Goal: Navigation & Orientation: Find specific page/section

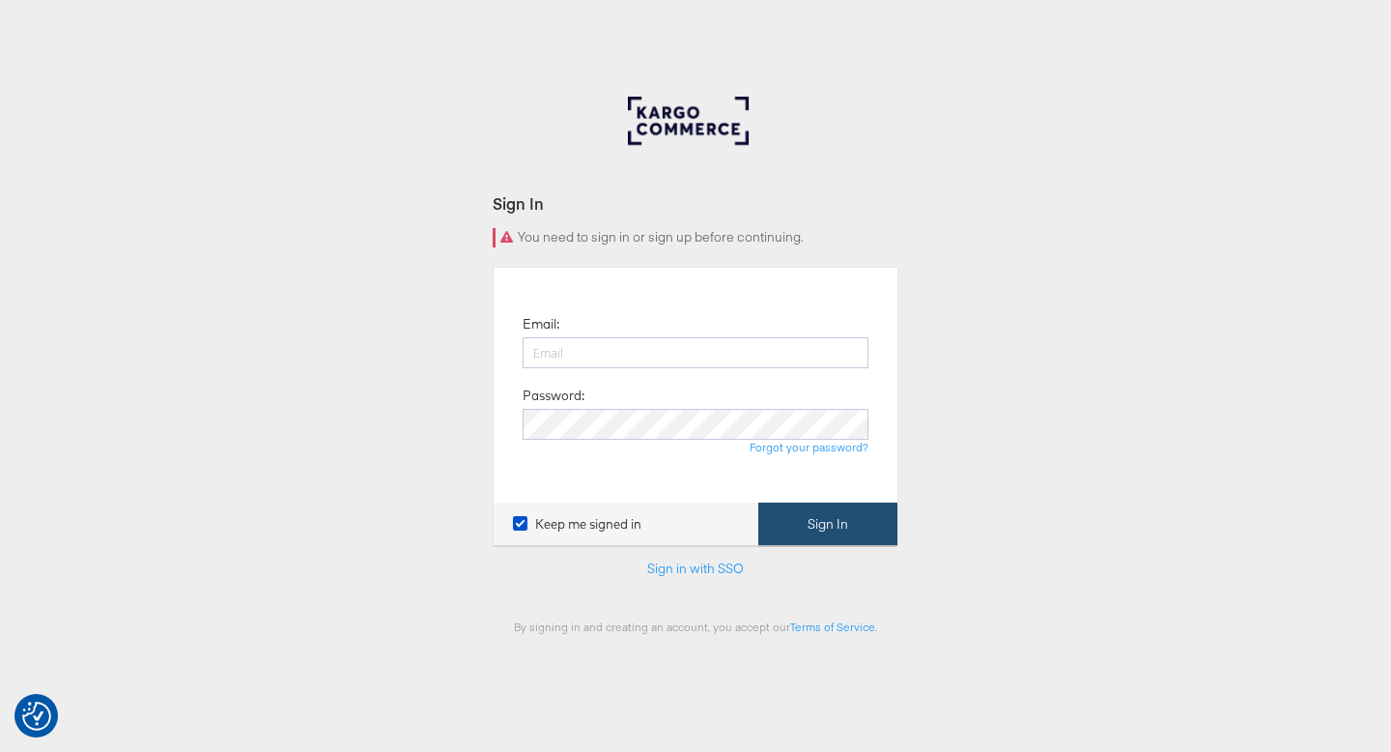
type input "[PERSON_NAME][EMAIL_ADDRESS][PERSON_NAME][DOMAIN_NAME]"
click at [784, 520] on button "Sign In" at bounding box center [827, 523] width 139 height 43
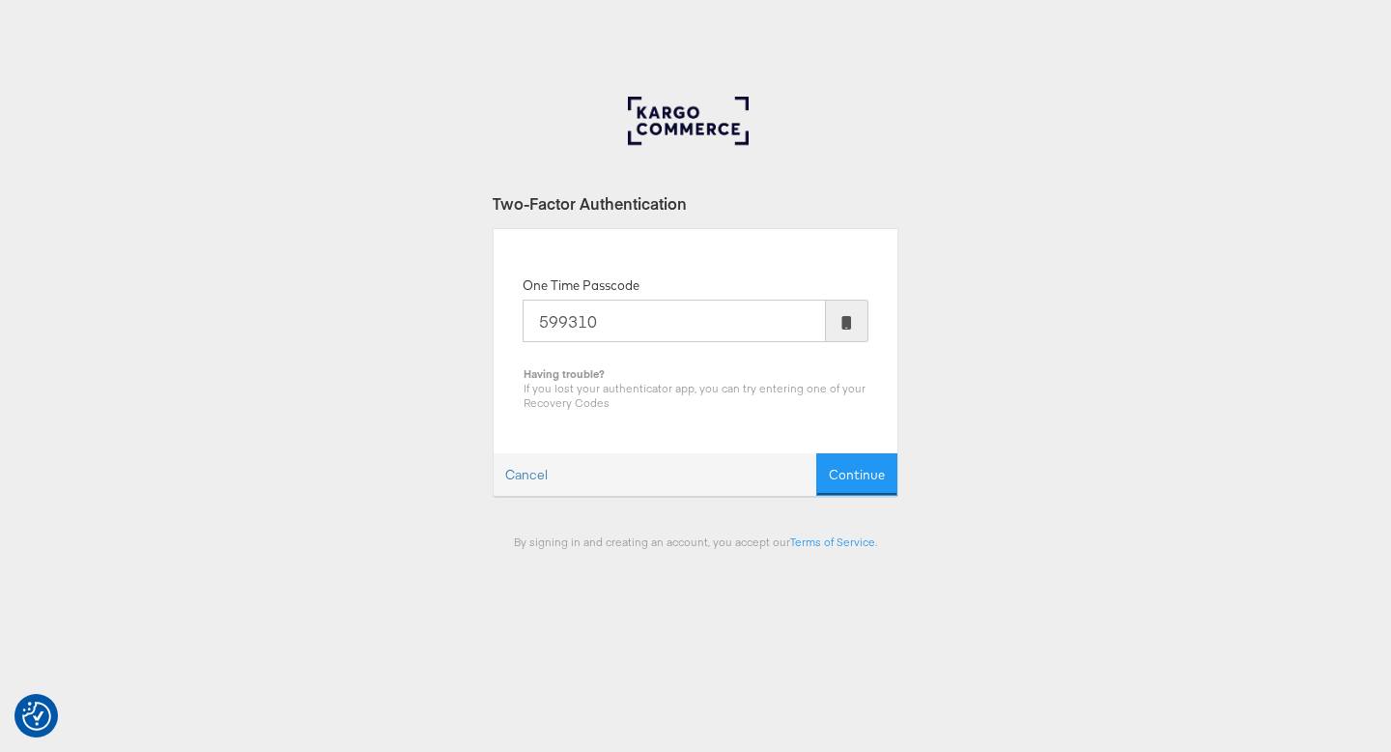
type input "599310"
click at [816, 453] on button "Continue" at bounding box center [856, 474] width 81 height 43
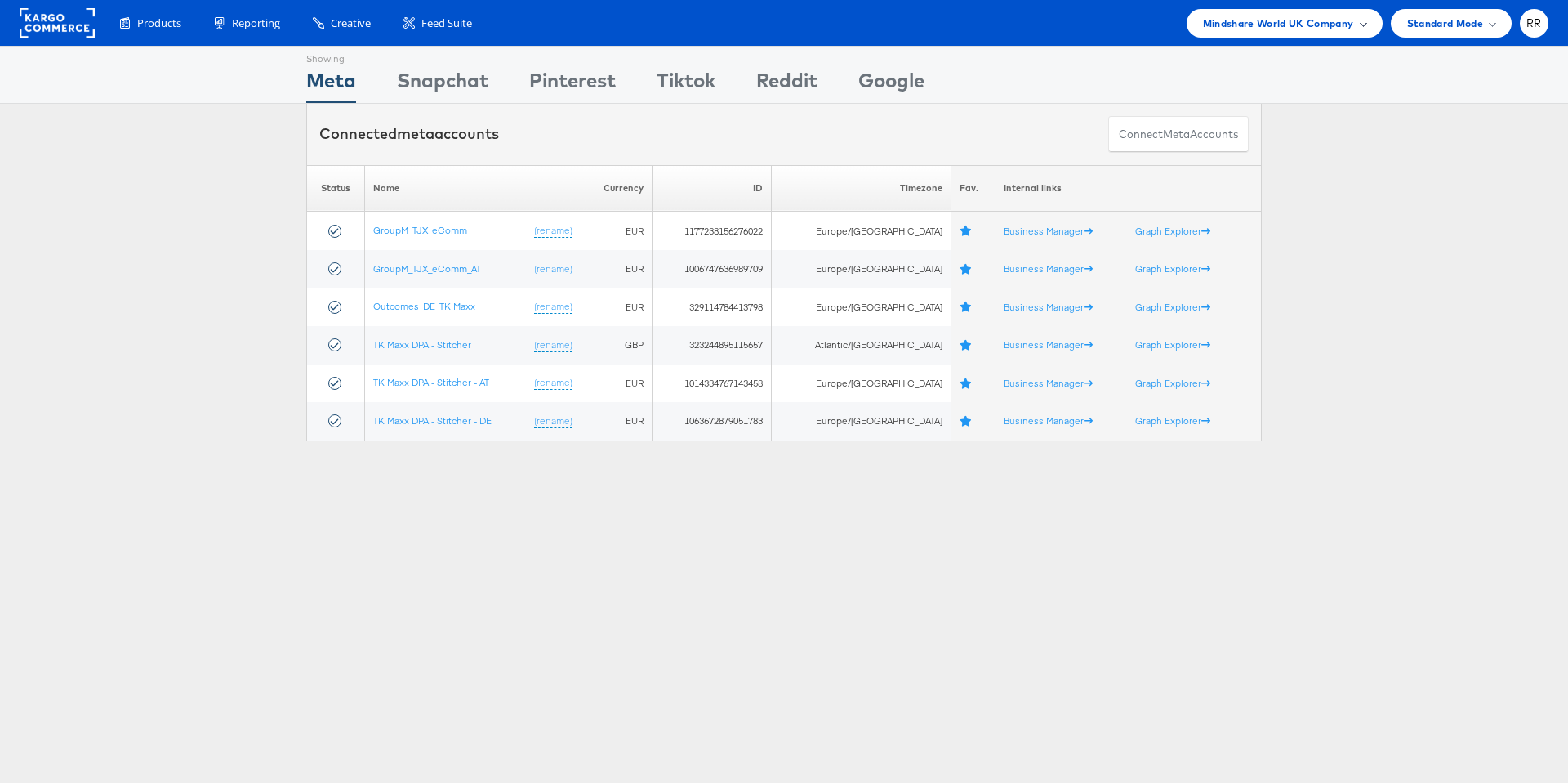
click at [1175, 17] on span "Mindshare World UK Company" at bounding box center [1278, 23] width 151 height 17
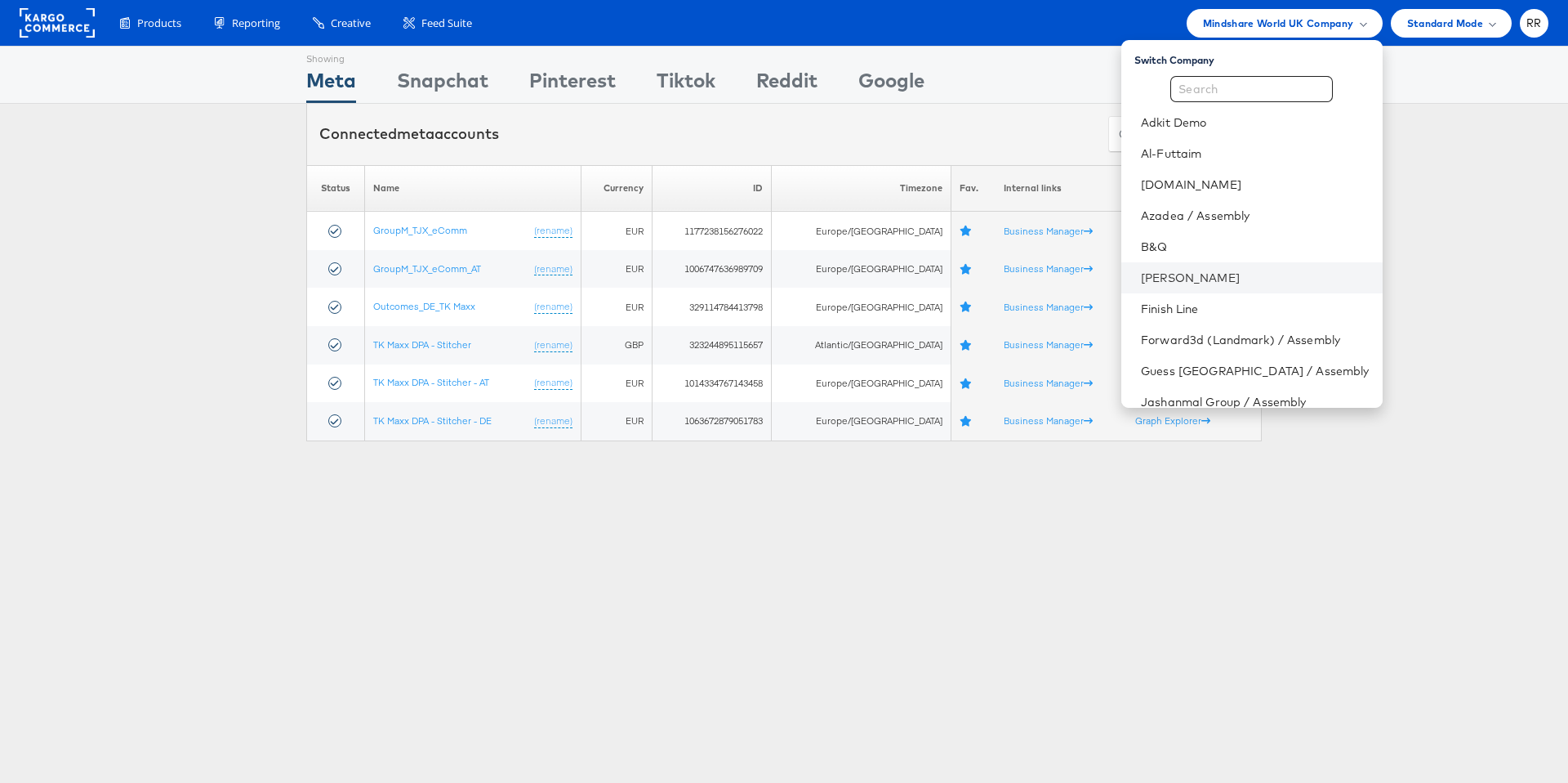
scroll to position [12, 0]
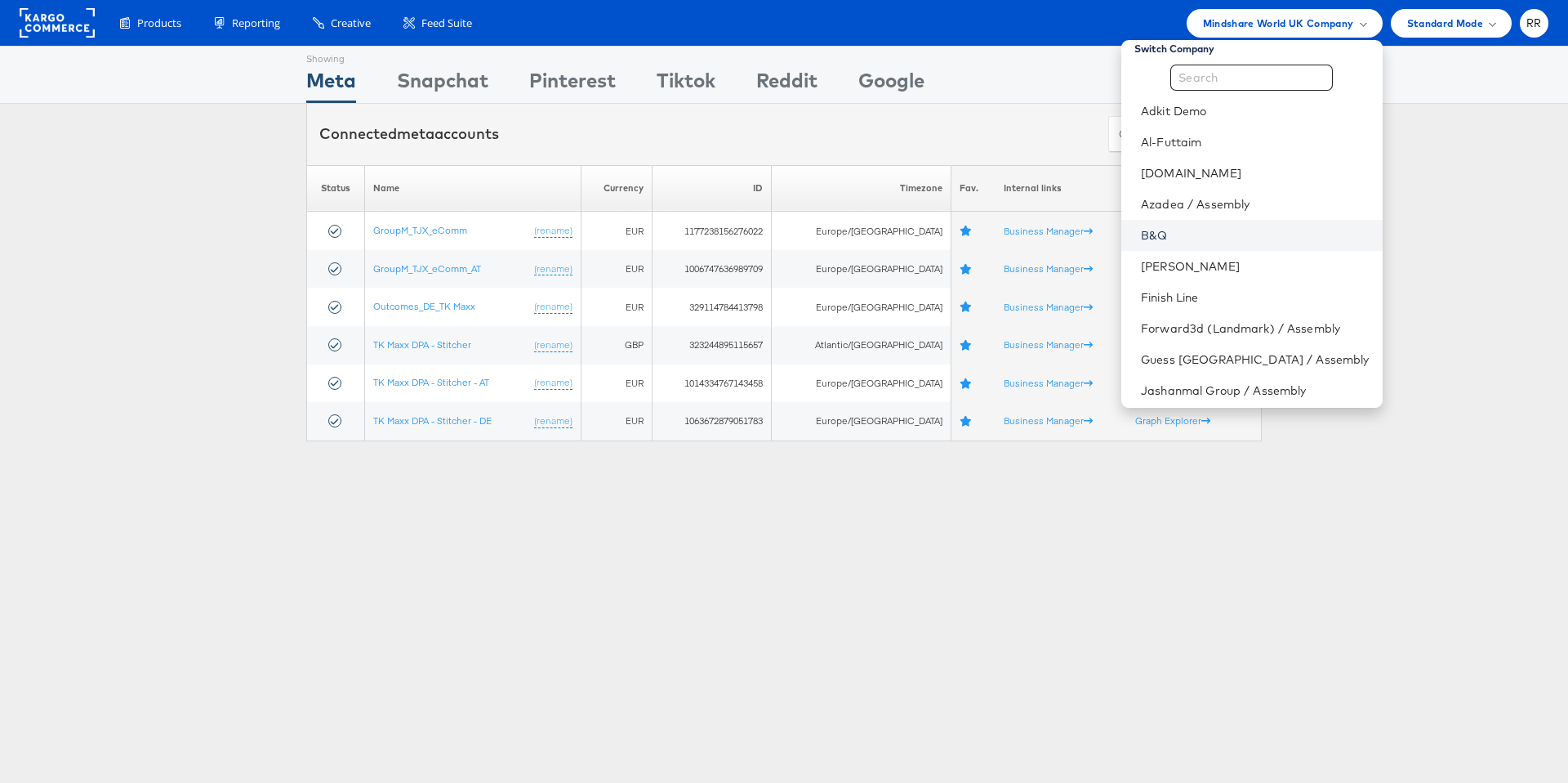
click at [1175, 229] on link "B&Q" at bounding box center [1255, 235] width 228 height 16
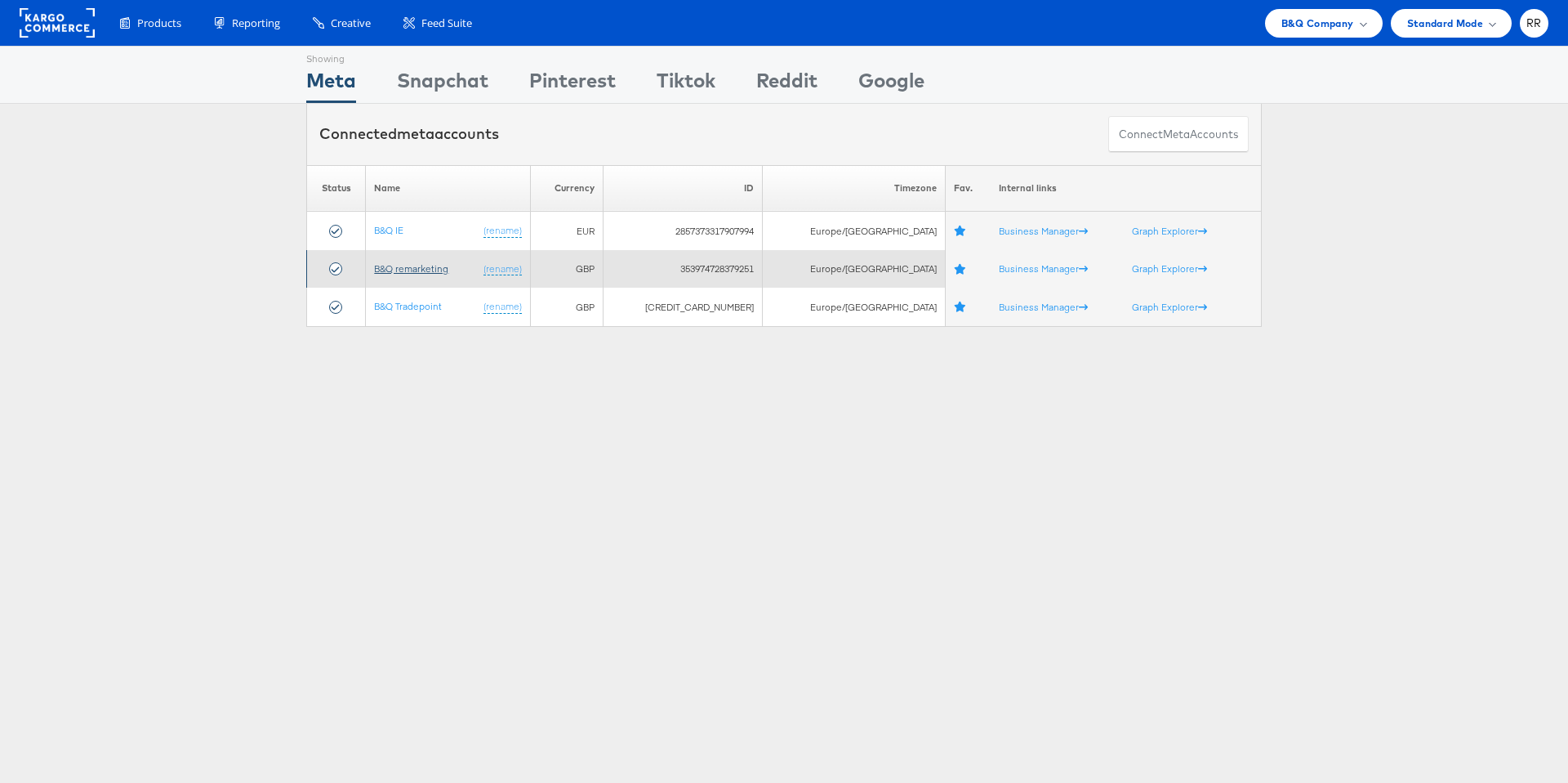
click at [431, 271] on link "B&Q remarketing" at bounding box center [411, 268] width 74 height 12
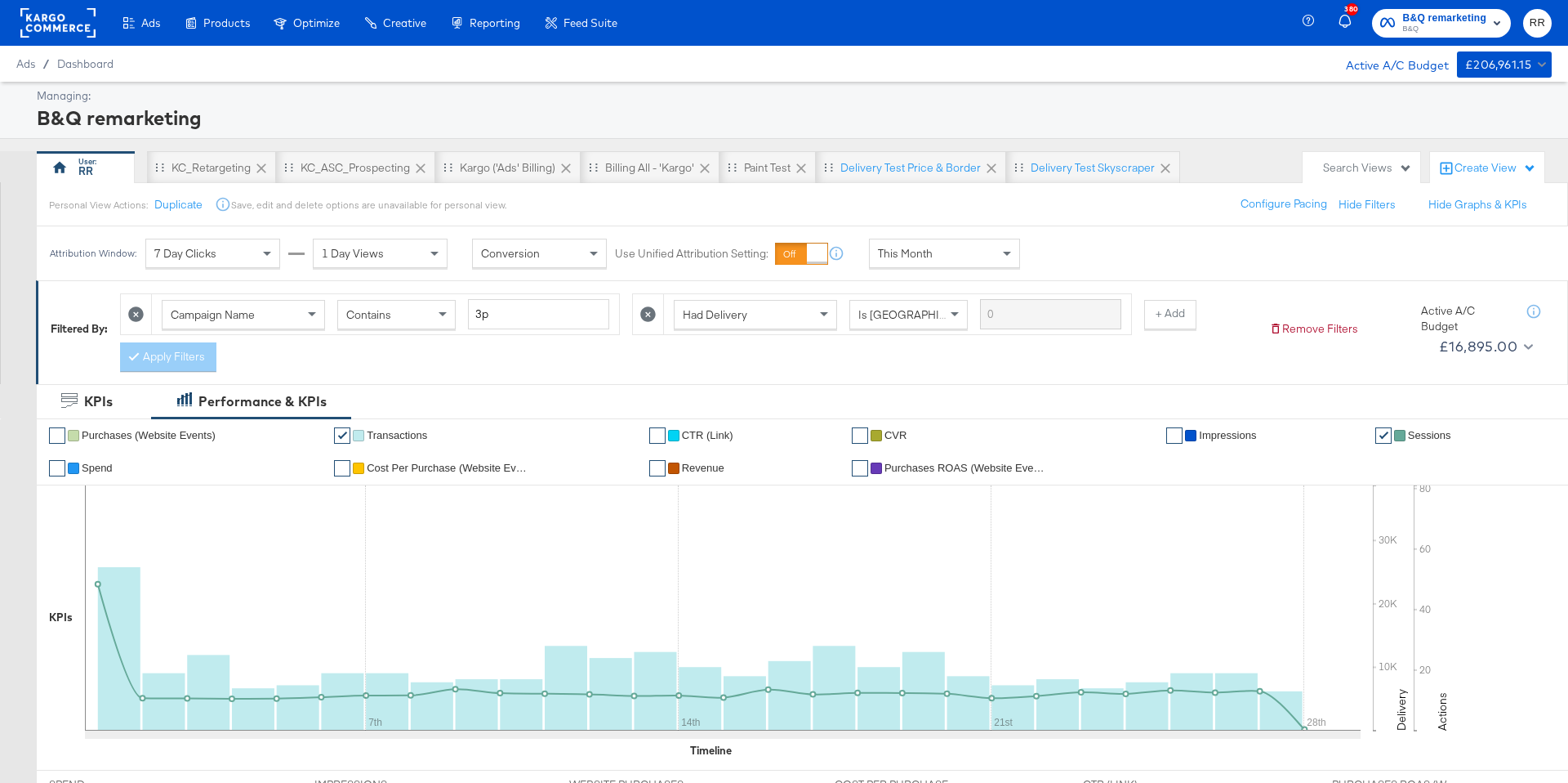
click at [50, 34] on rect at bounding box center [57, 23] width 75 height 30
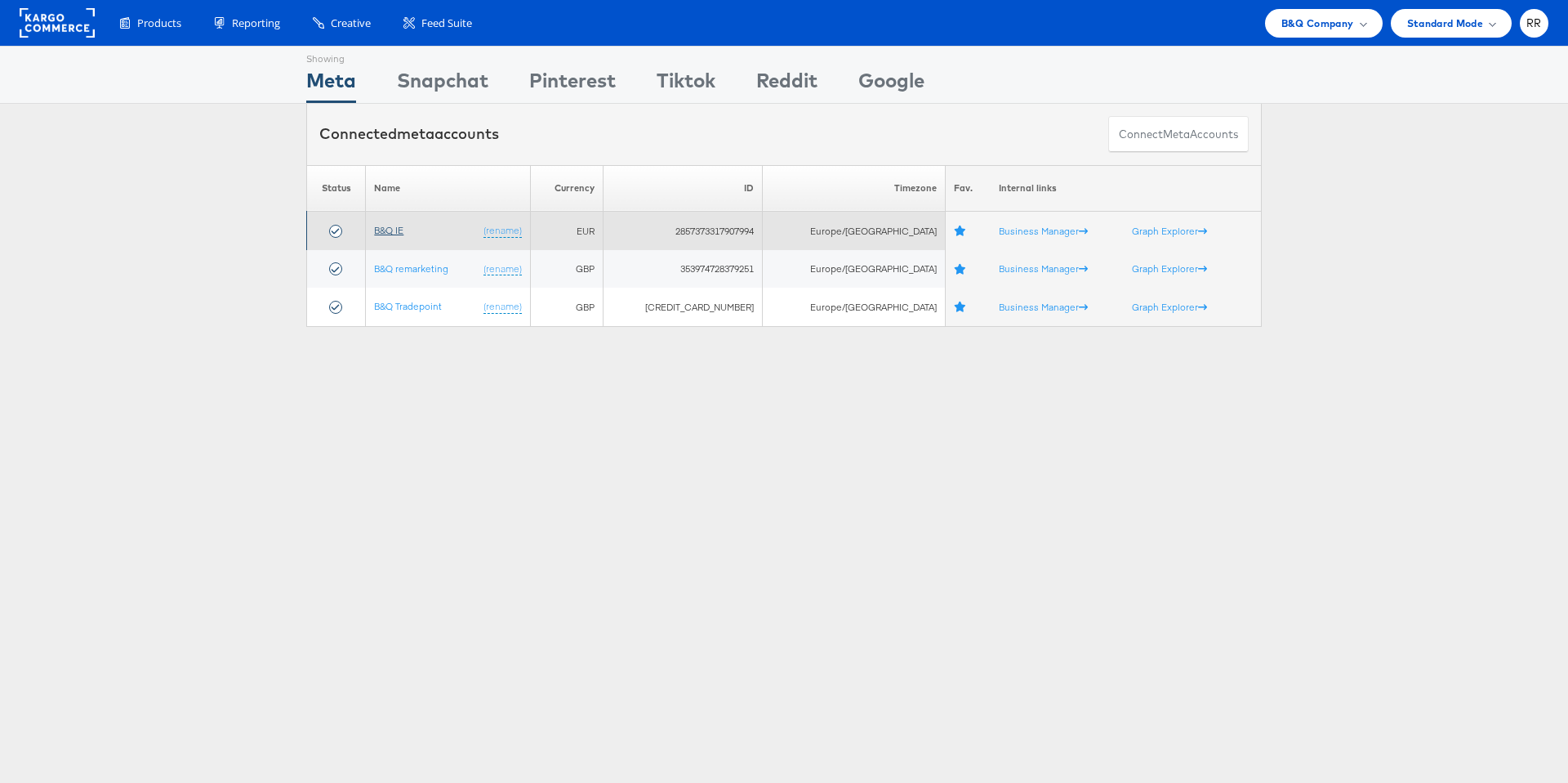
click at [403, 233] on link "B&Q IE" at bounding box center [388, 230] width 30 height 12
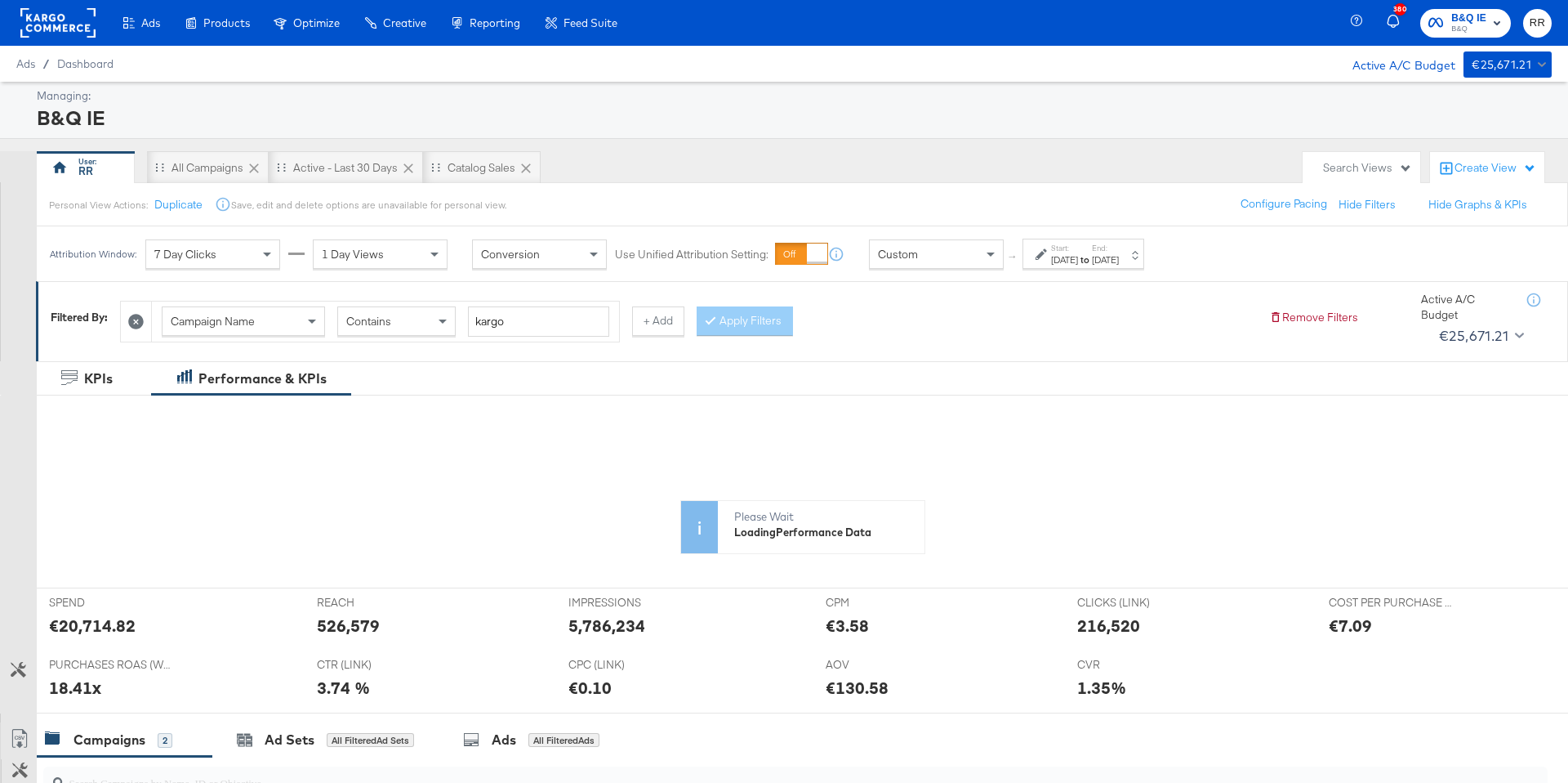
click at [930, 236] on div "Attribution Window: 7 Day Clicks 1 Day Views Conversion Use Unified Attribution…" at bounding box center [600, 254] width 1128 height 55
click at [931, 254] on div "Custom" at bounding box center [936, 254] width 133 height 28
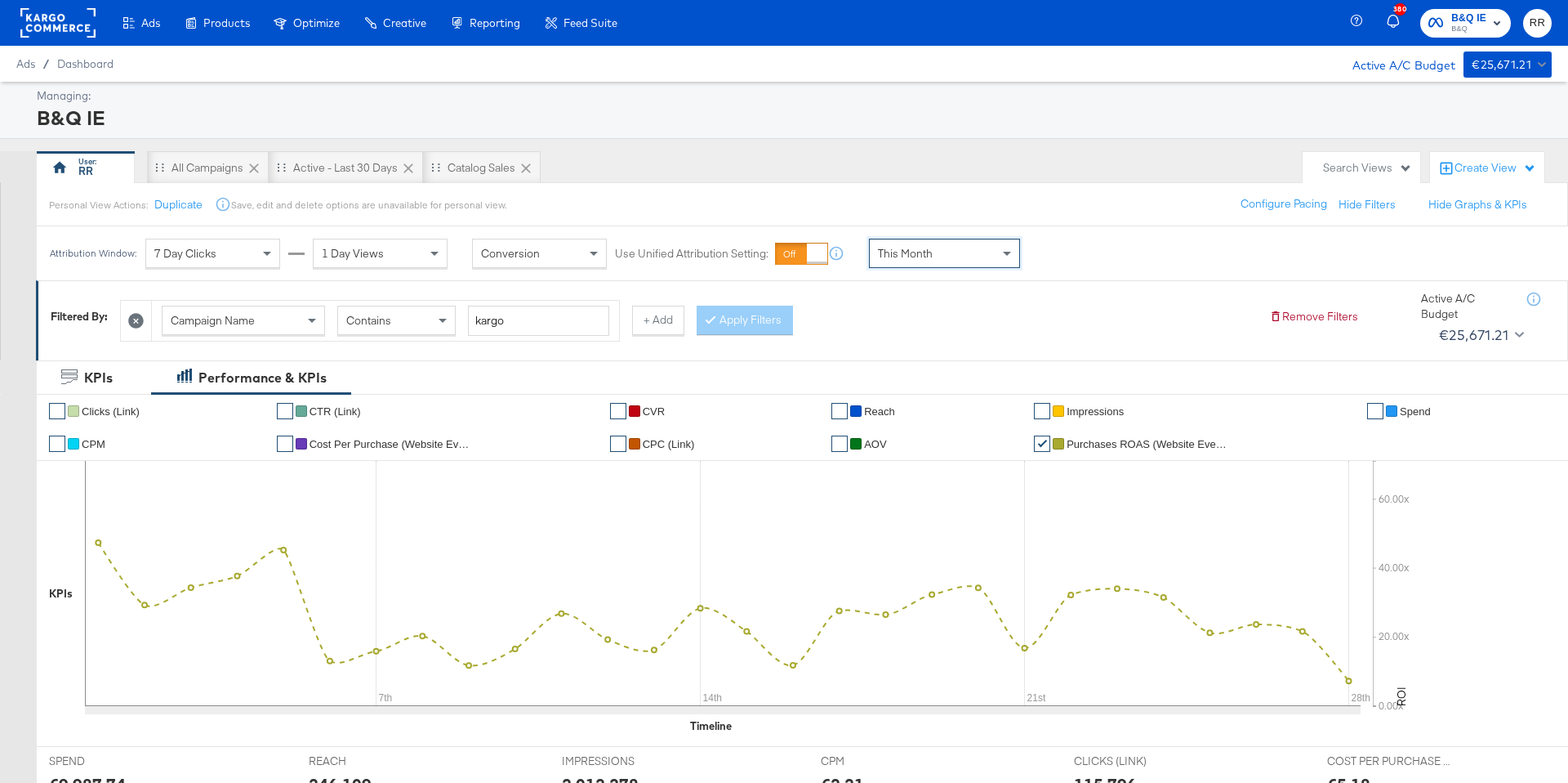
click at [44, 17] on rect at bounding box center [57, 23] width 75 height 30
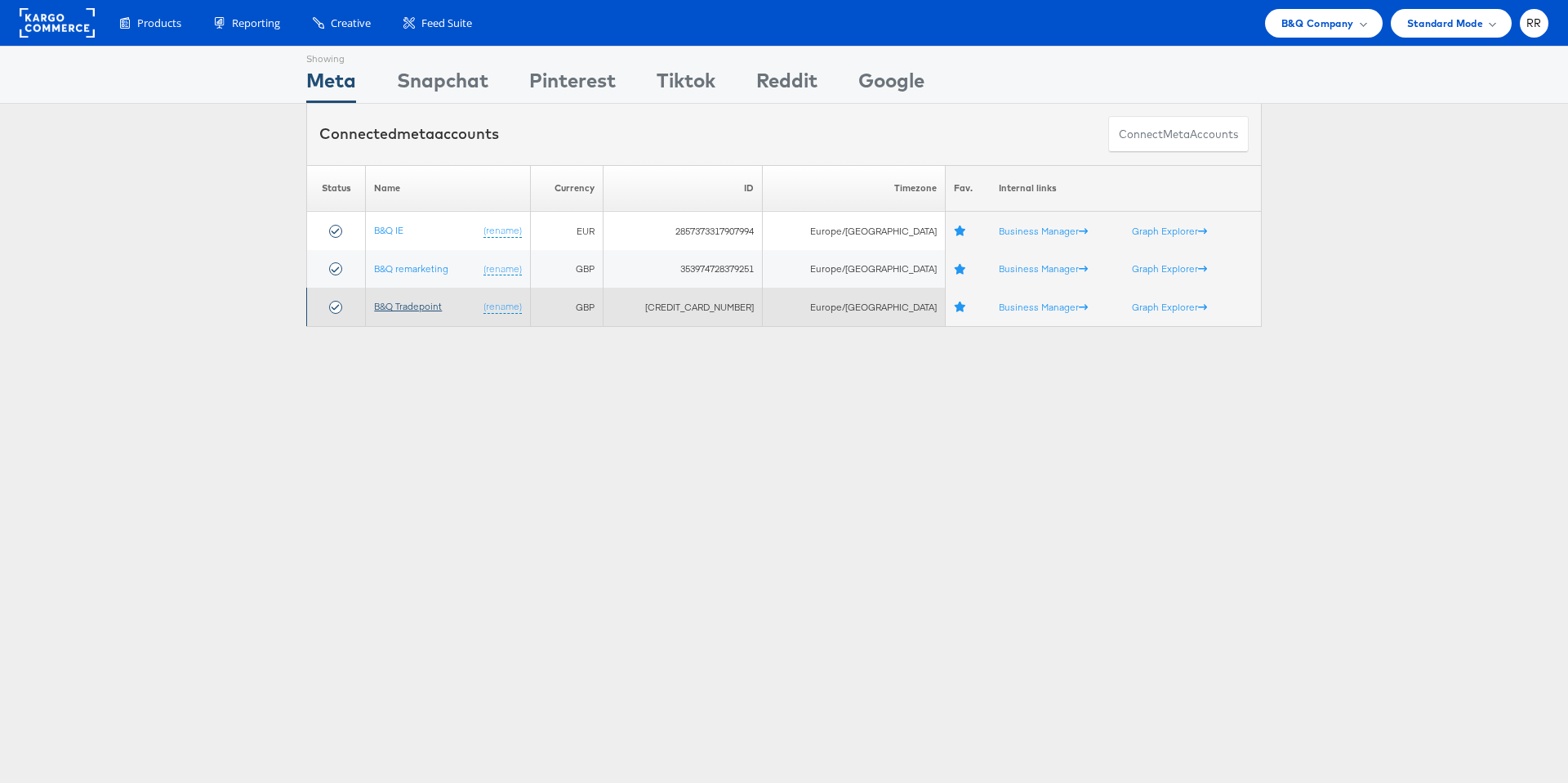
click at [389, 309] on link "B&Q Tradepoint" at bounding box center [407, 306] width 68 height 12
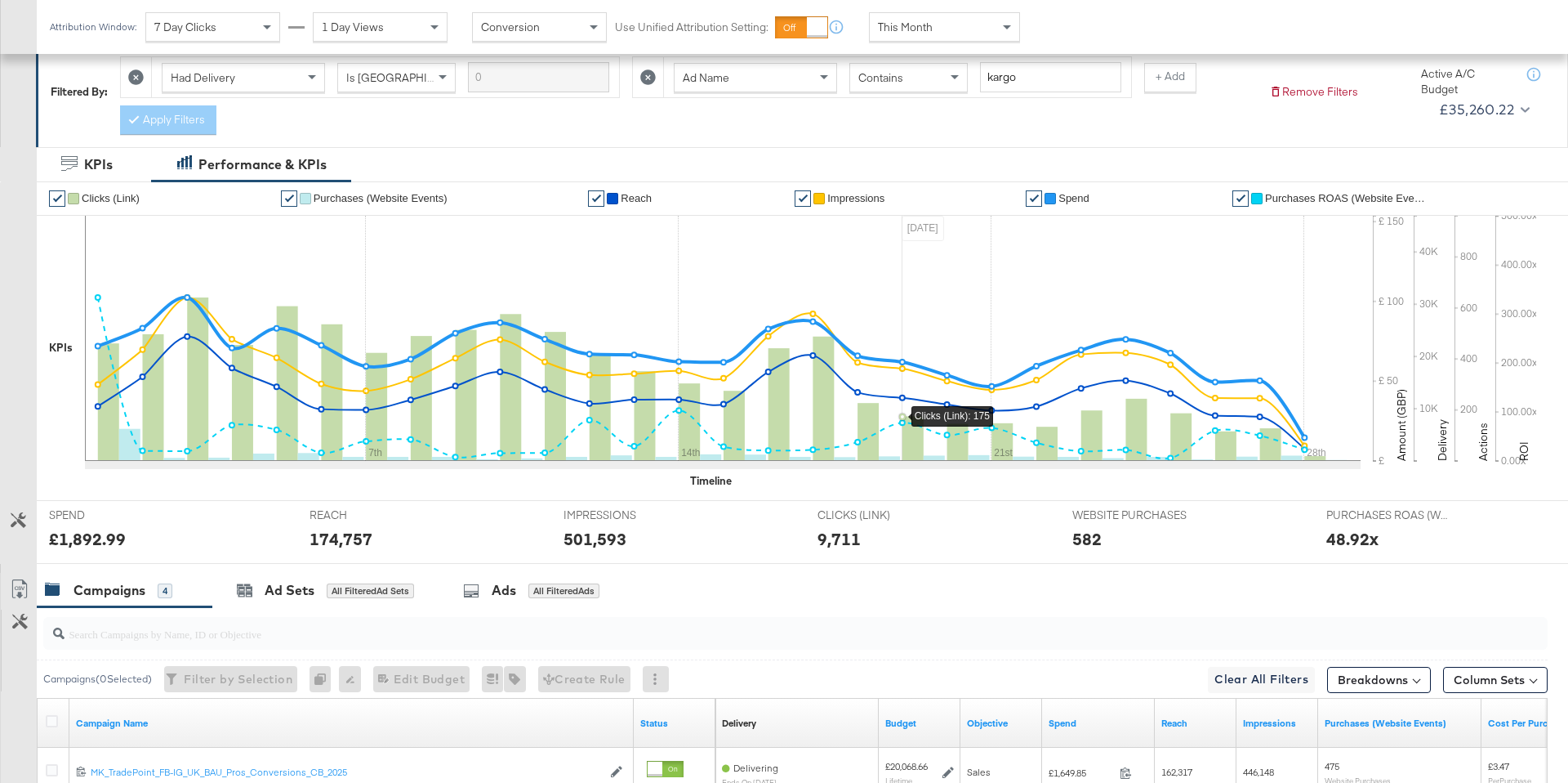
scroll to position [75, 0]
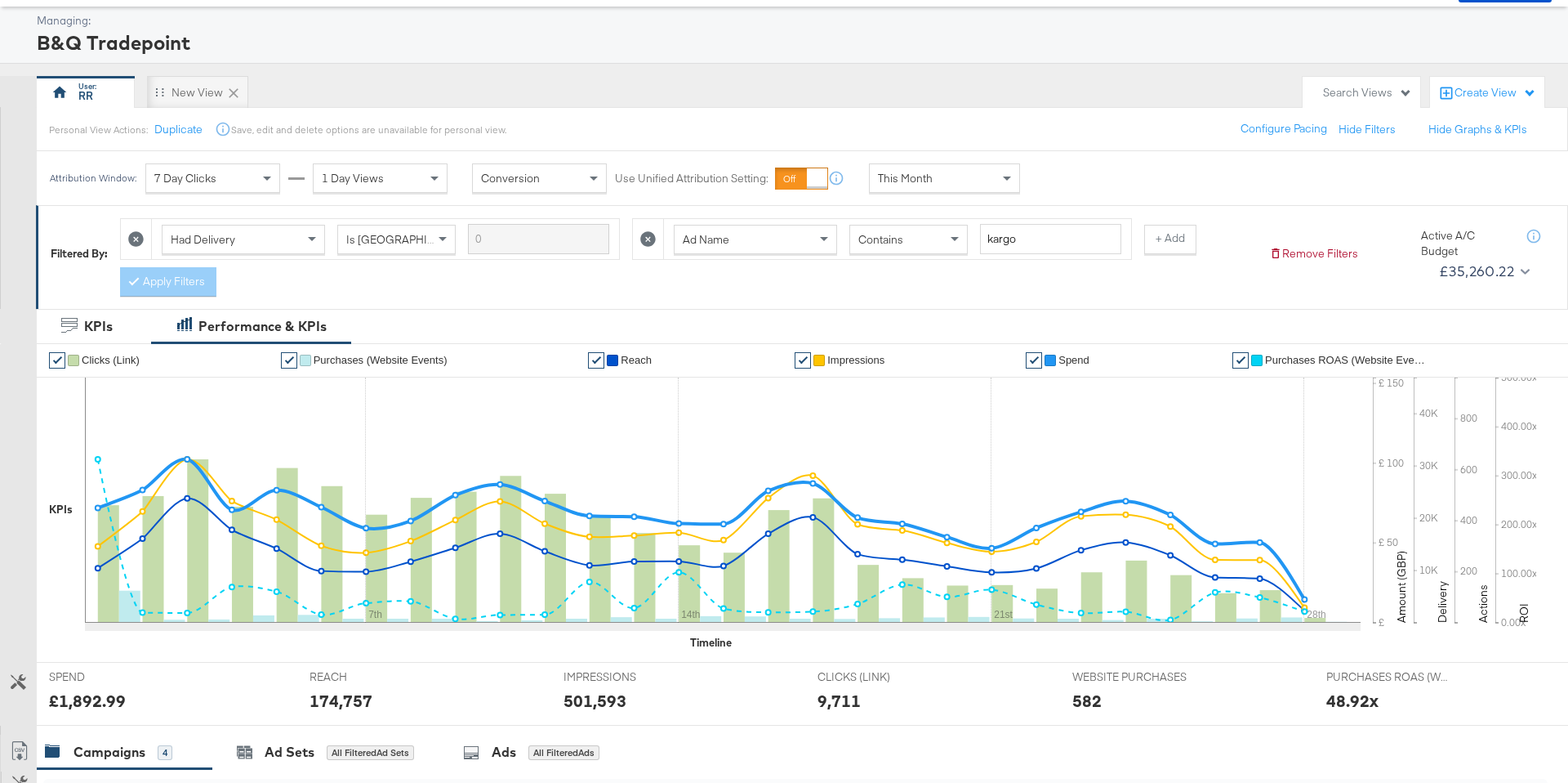
click at [647, 237] on icon at bounding box center [647, 238] width 15 height 15
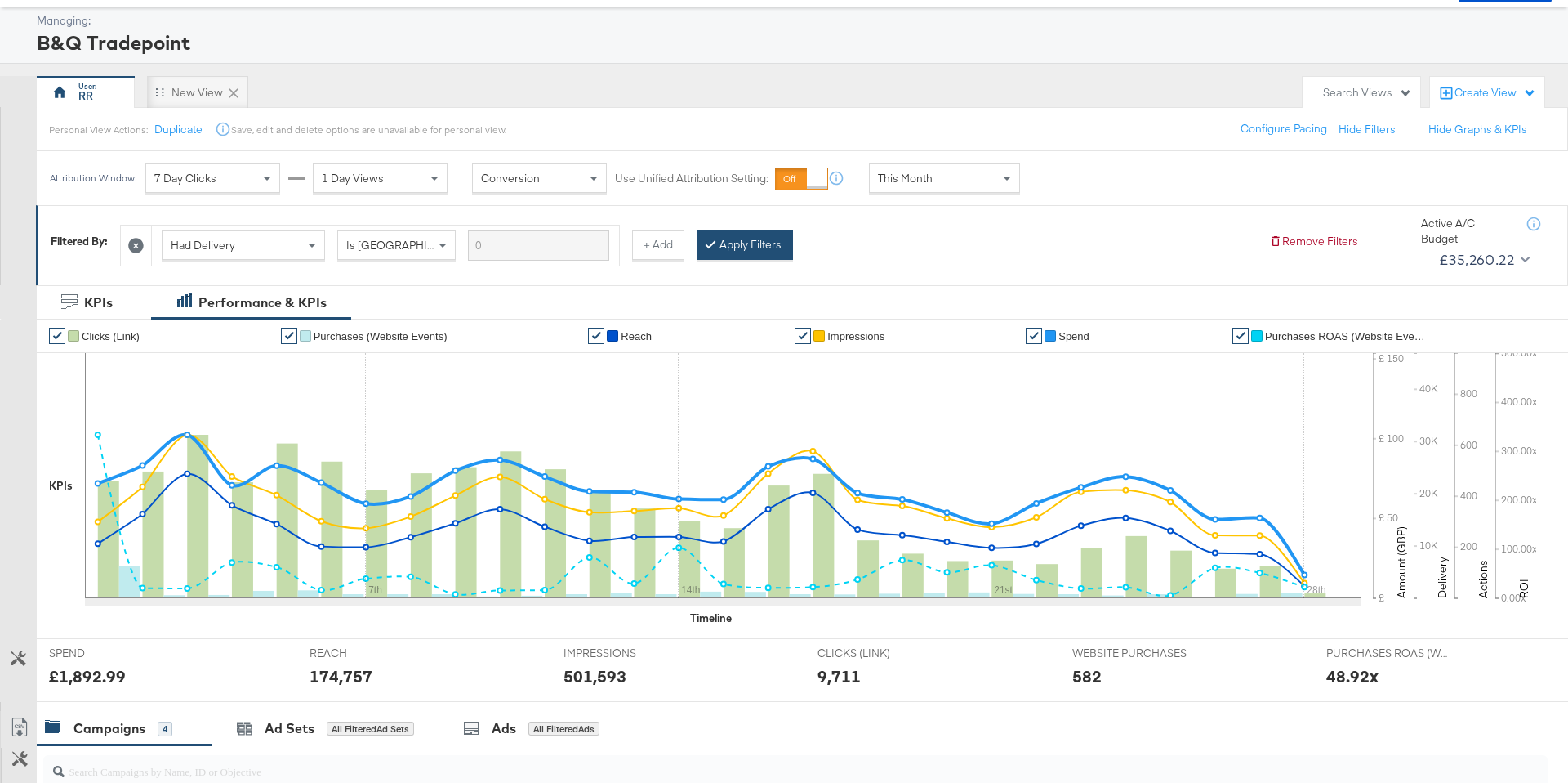
click at [735, 254] on button "Apply Filters" at bounding box center [745, 244] width 96 height 30
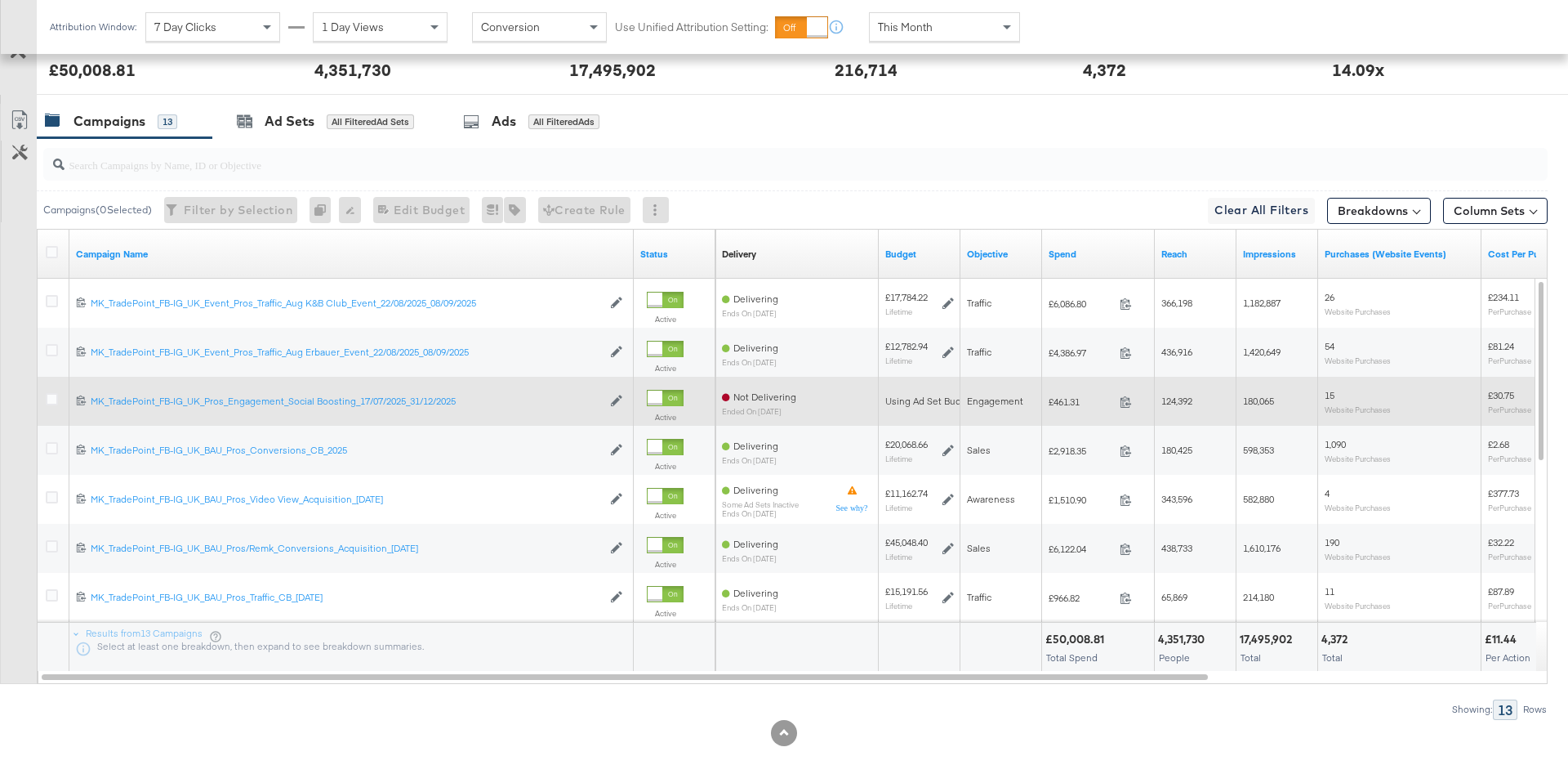
scroll to position [682, 0]
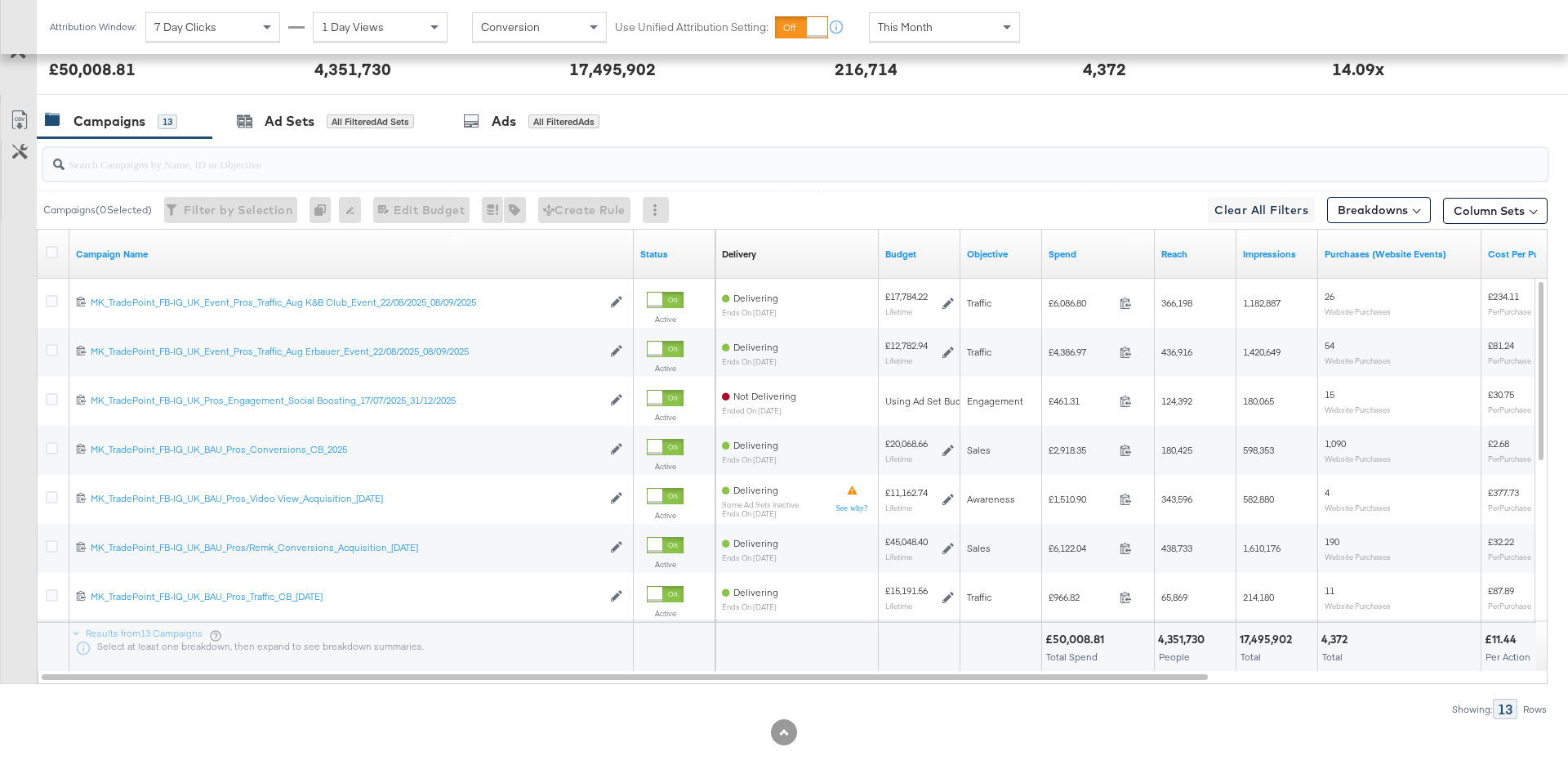
click at [154, 160] on input "search" at bounding box center [736, 157] width 1345 height 32
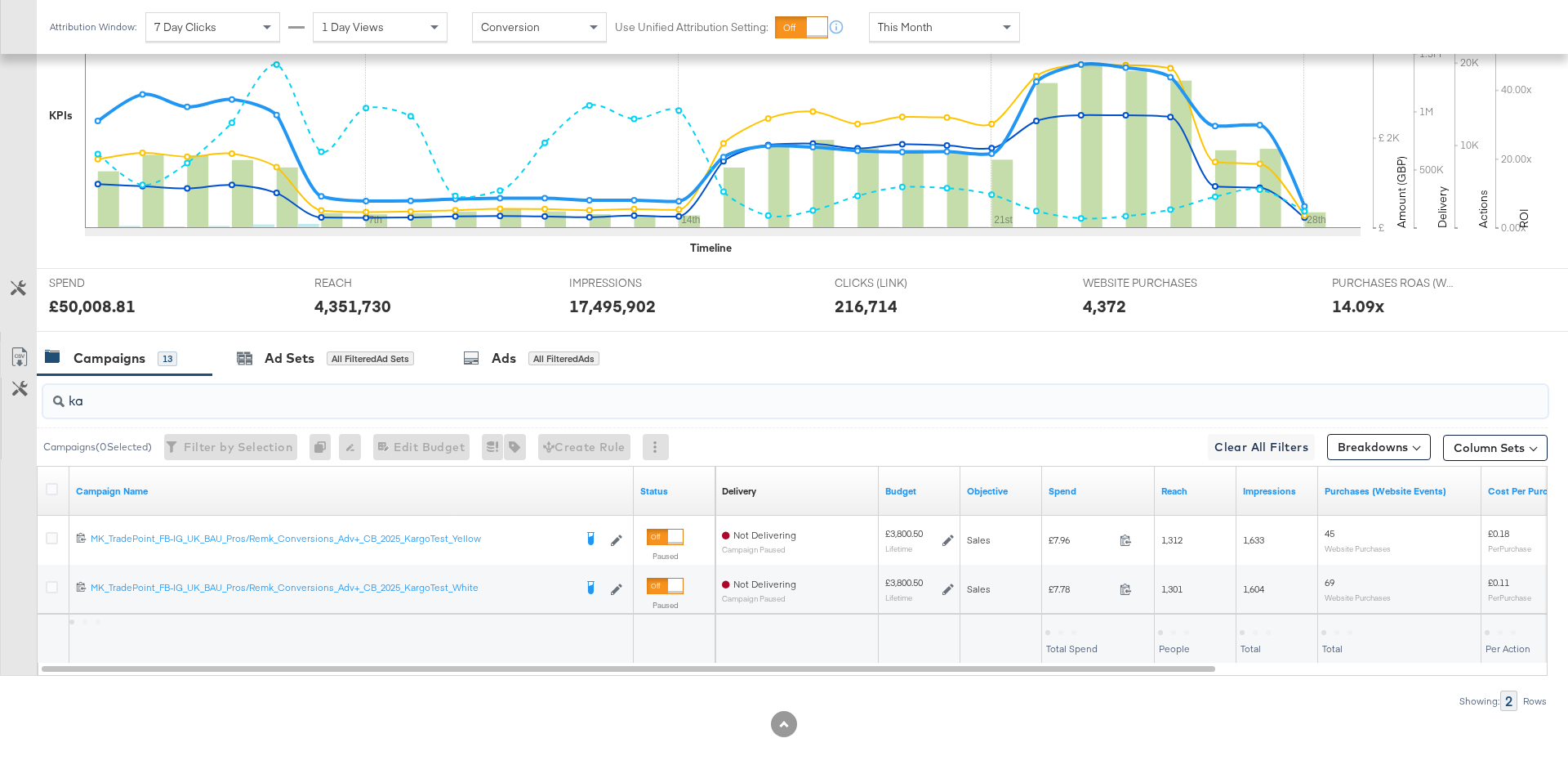
scroll to position [446, 0]
type input "k"
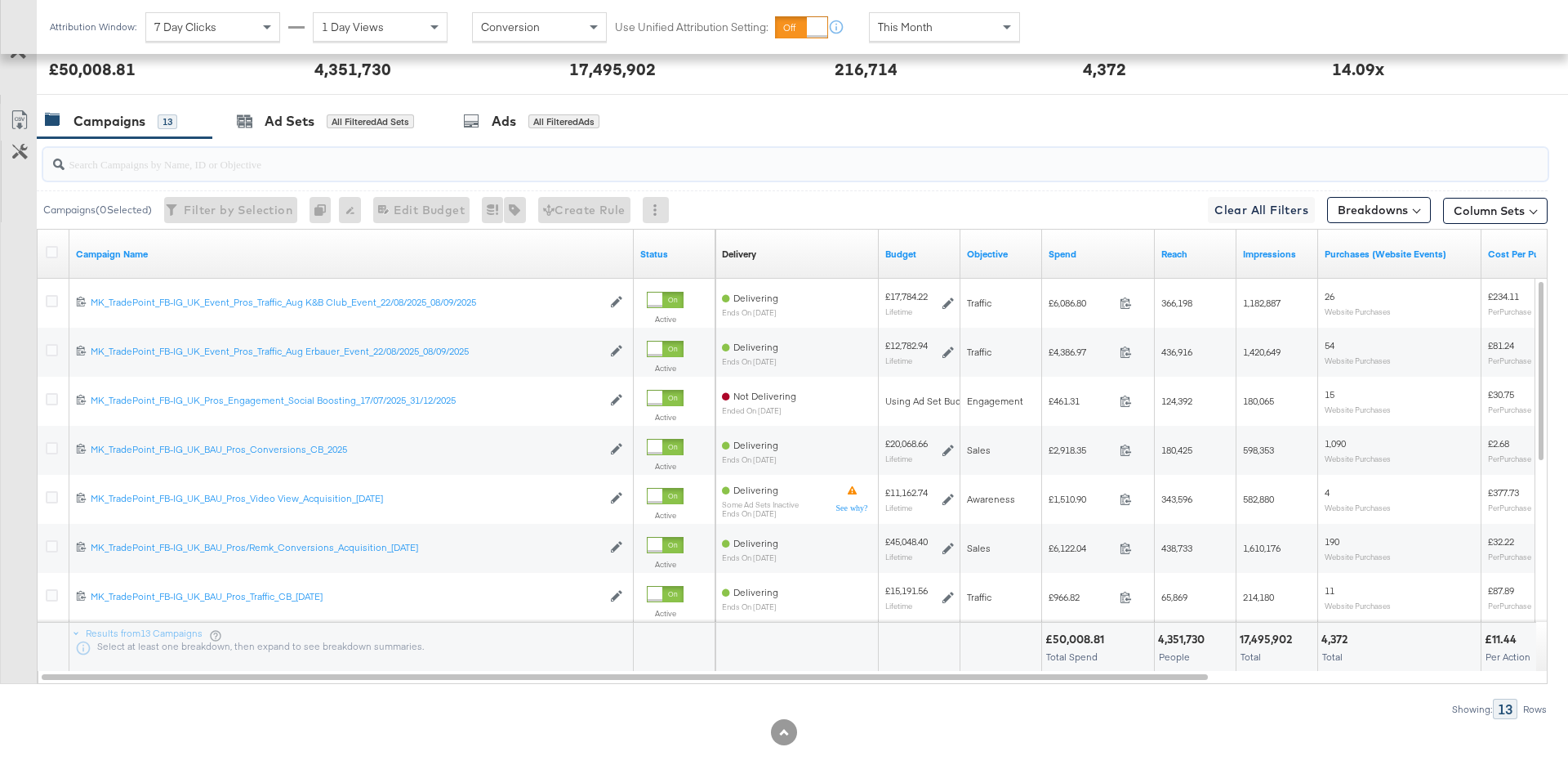
scroll to position [0, 0]
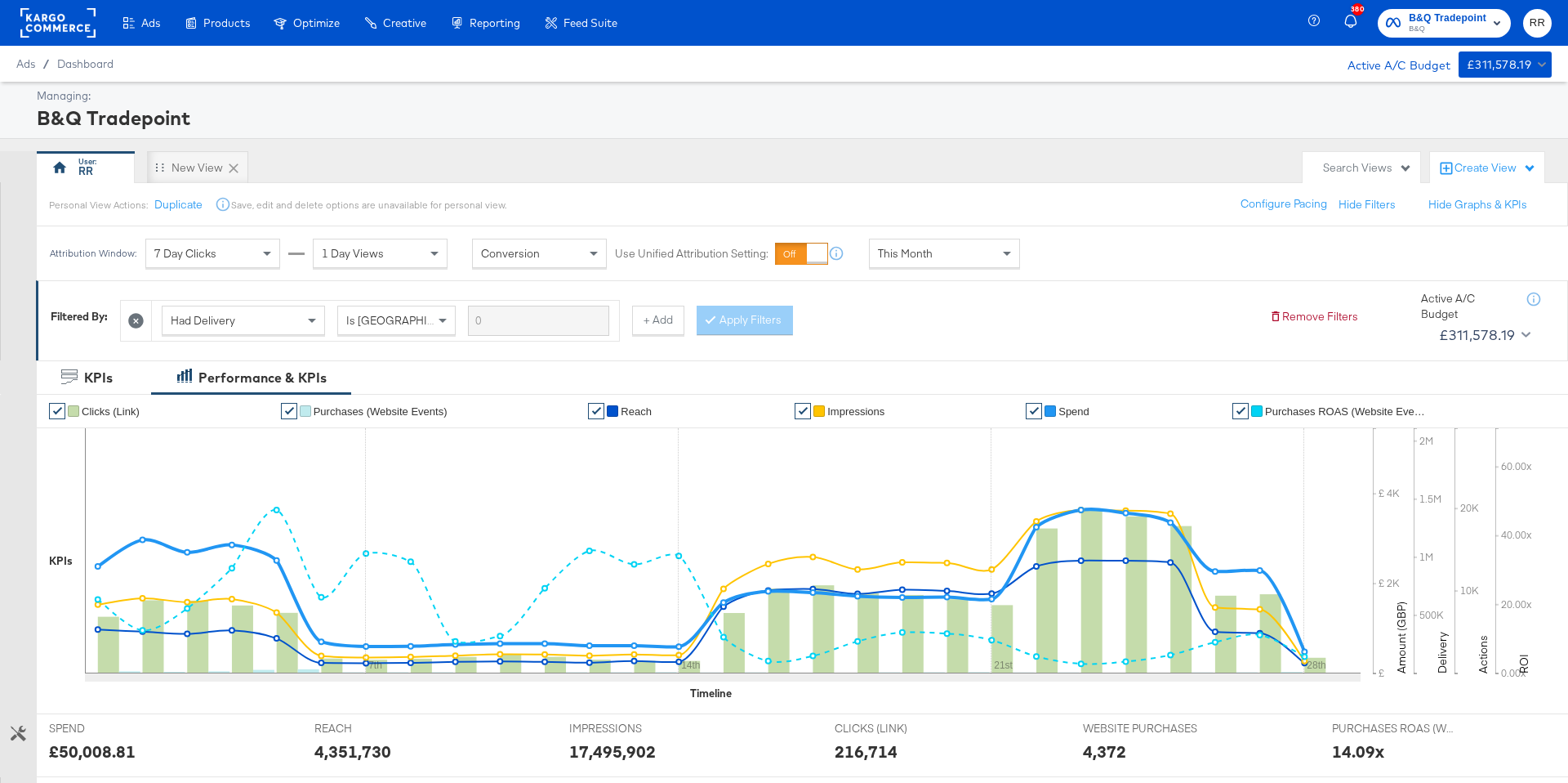
click at [69, 39] on div at bounding box center [57, 23] width 75 height 46
click at [69, 21] on rect at bounding box center [57, 23] width 75 height 30
